Goal: Information Seeking & Learning: Learn about a topic

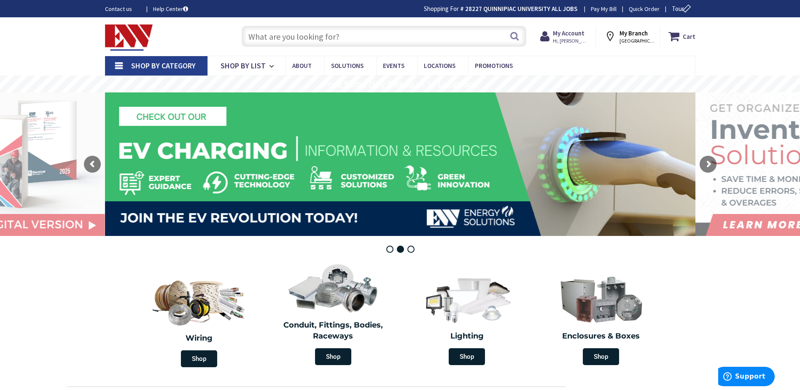
click at [271, 36] on input "text" at bounding box center [384, 36] width 285 height 21
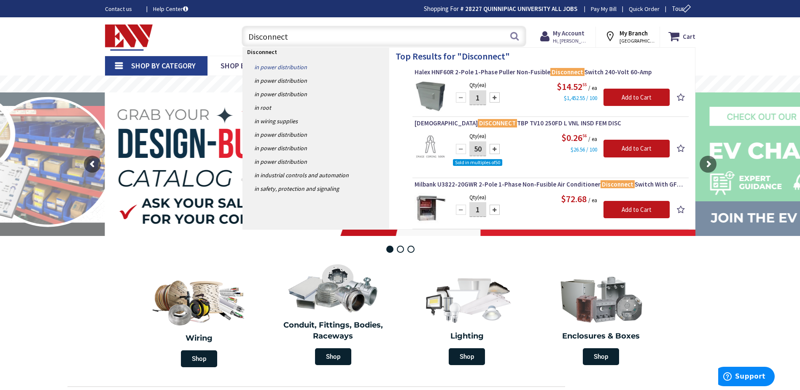
type input "Disconnect"
click at [279, 67] on link "in Power Distribution" at bounding box center [316, 66] width 146 height 13
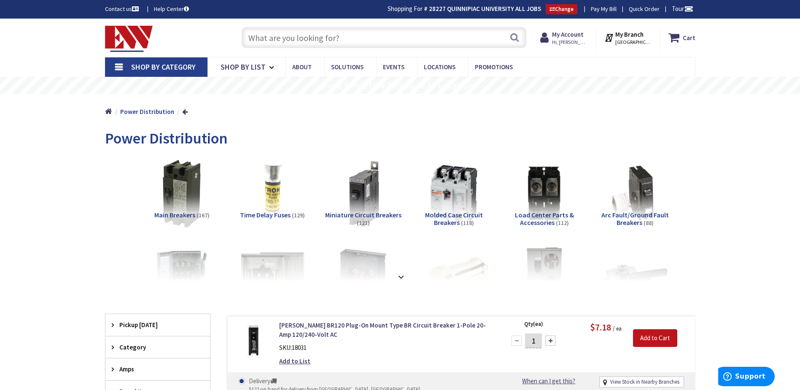
click at [295, 36] on input "text" at bounding box center [384, 37] width 285 height 21
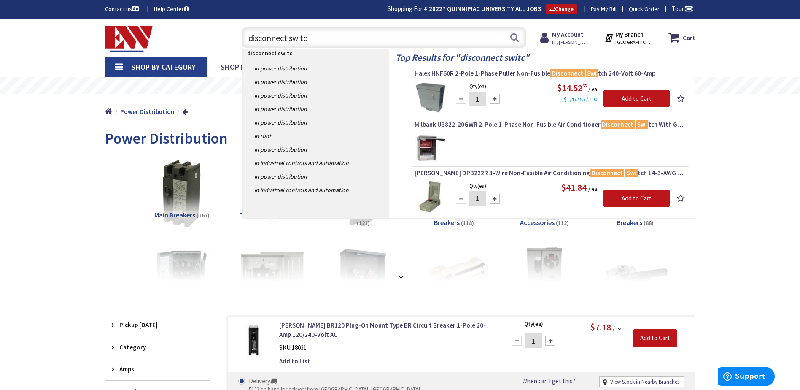
type input "disconnect switch"
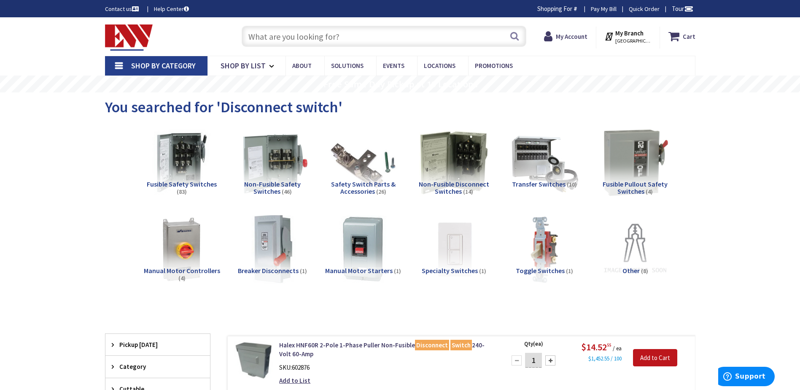
click at [264, 166] on img at bounding box center [272, 162] width 76 height 76
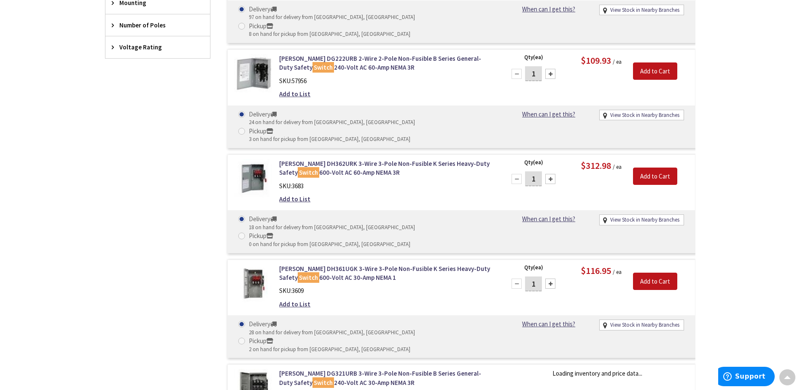
scroll to position [530, 0]
